Goal: Check status: Check status

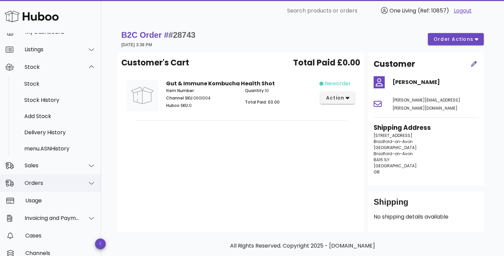
click at [69, 185] on div "Orders" at bounding box center [52, 183] width 55 height 6
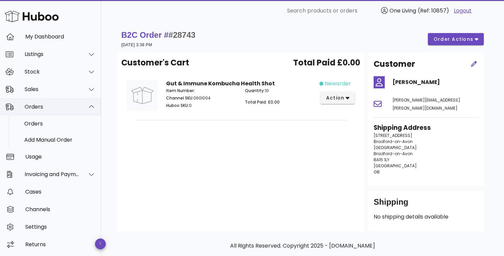
scroll to position [24, 0]
click at [64, 126] on div "Orders" at bounding box center [59, 124] width 71 height 6
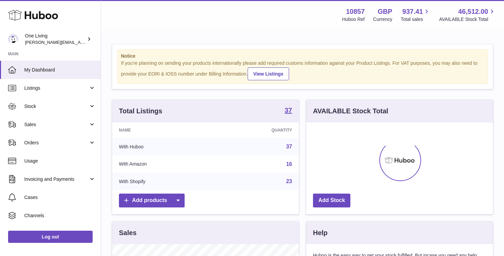
scroll to position [105, 187]
click at [68, 144] on span "Orders" at bounding box center [56, 142] width 64 height 6
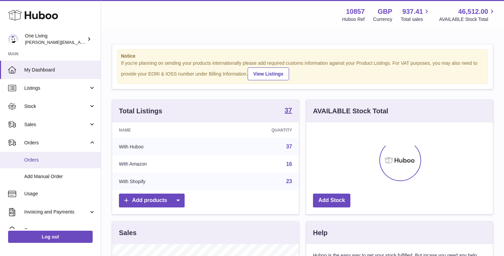
click at [47, 162] on span "Orders" at bounding box center [59, 160] width 71 height 6
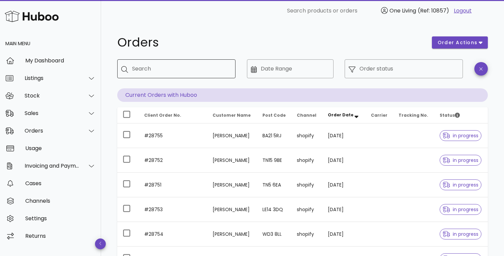
click at [154, 71] on input "Search" at bounding box center [181, 68] width 98 height 11
type input "*********"
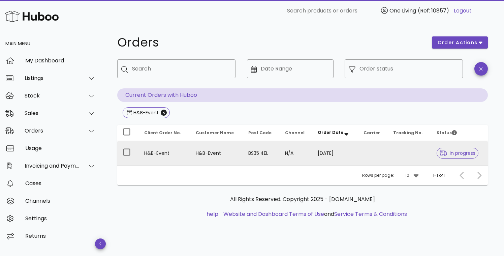
click at [155, 153] on td "H&B-Event" at bounding box center [165, 153] width 52 height 24
